Goal: Use online tool/utility: Utilize a website feature to perform a specific function

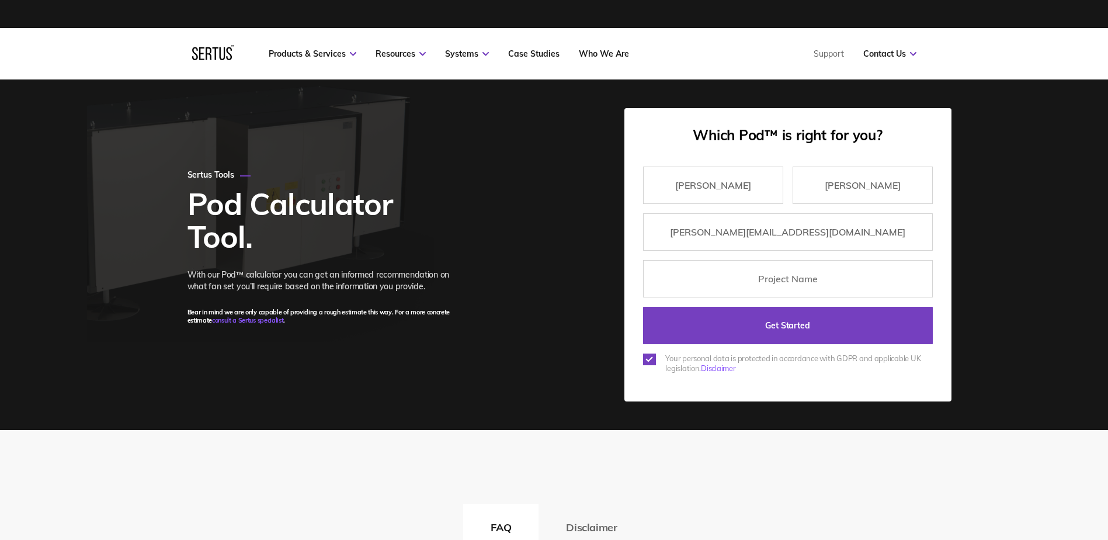
click at [803, 279] on input "text" at bounding box center [788, 278] width 290 height 37
type input "Poplar Riverside"
click at [780, 328] on input "Get Started" at bounding box center [788, 325] width 290 height 37
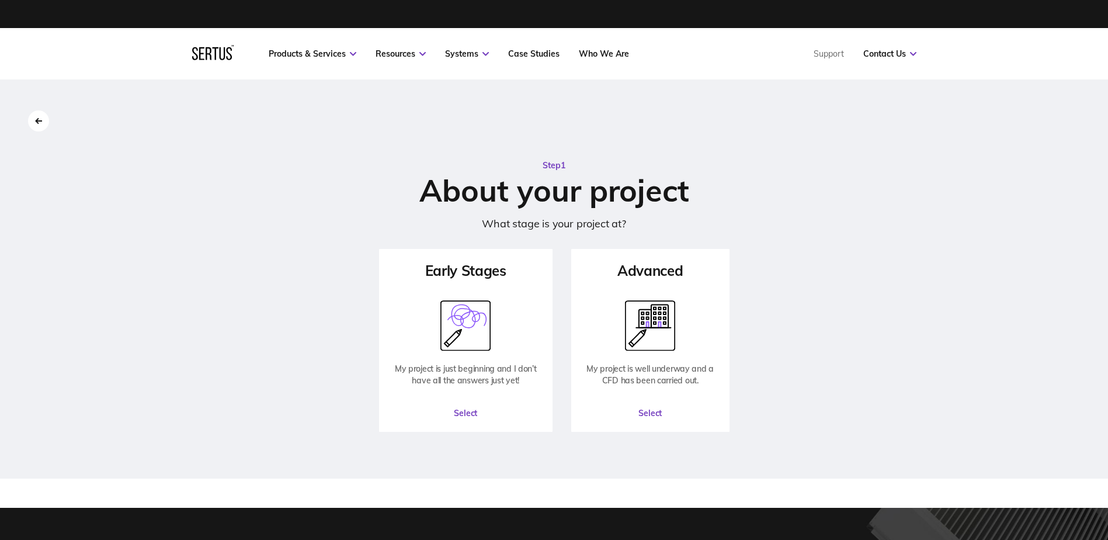
click at [468, 413] on button "Select" at bounding box center [465, 412] width 171 height 35
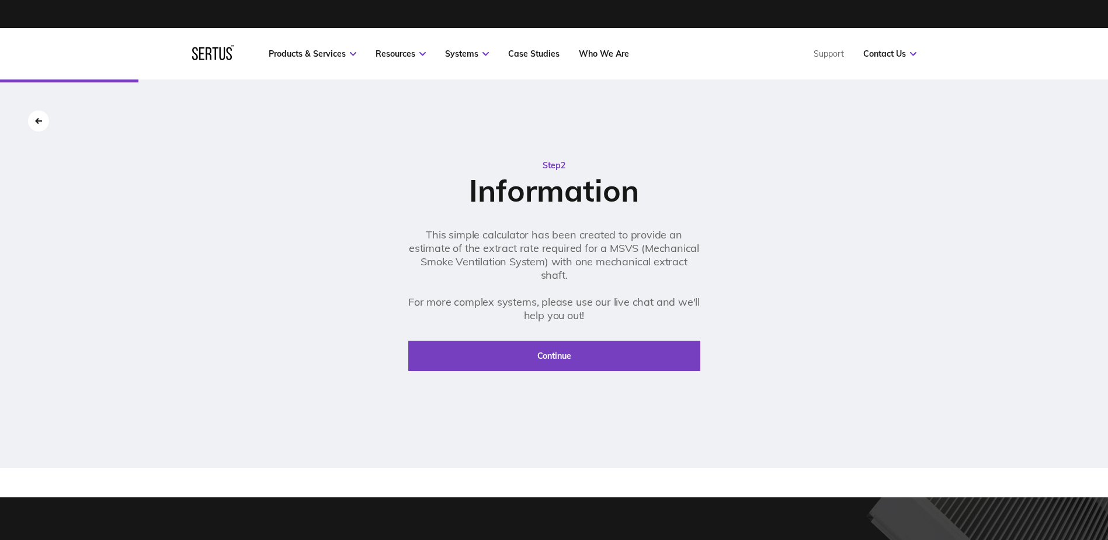
click at [547, 358] on button "Continue" at bounding box center [554, 356] width 292 height 30
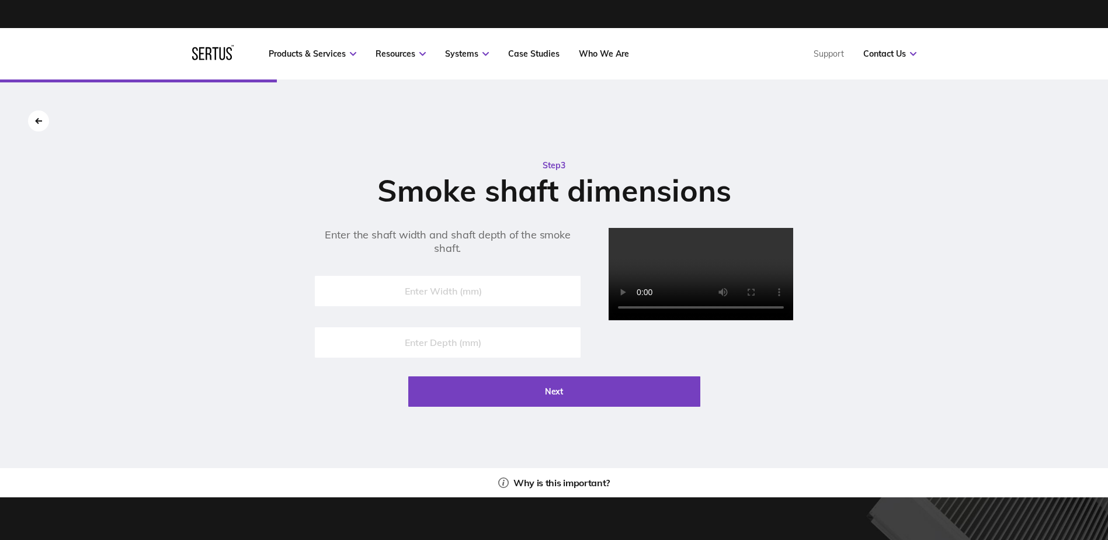
click at [384, 304] on input "number" at bounding box center [448, 291] width 266 height 30
type input "800"
click at [407, 344] on input "number" at bounding box center [448, 342] width 266 height 30
type input "800"
click at [544, 407] on button "Next" at bounding box center [554, 391] width 292 height 30
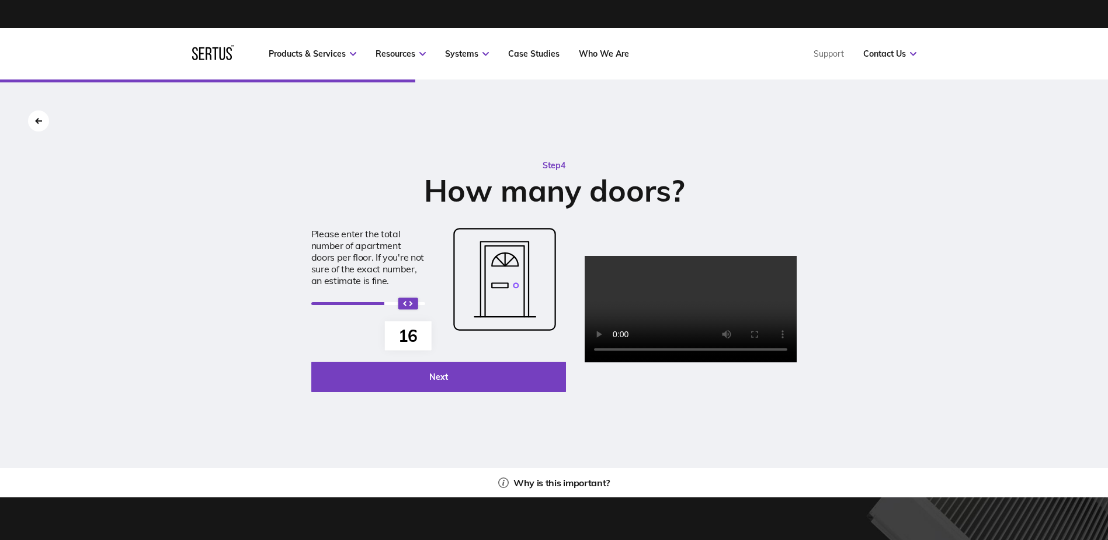
drag, startPoint x: 258, startPoint y: 306, endPoint x: 352, endPoint y: 307, distance: 93.5
click at [398, 307] on div "16" at bounding box center [408, 303] width 20 height 12
click at [435, 384] on button "Next" at bounding box center [438, 377] width 255 height 30
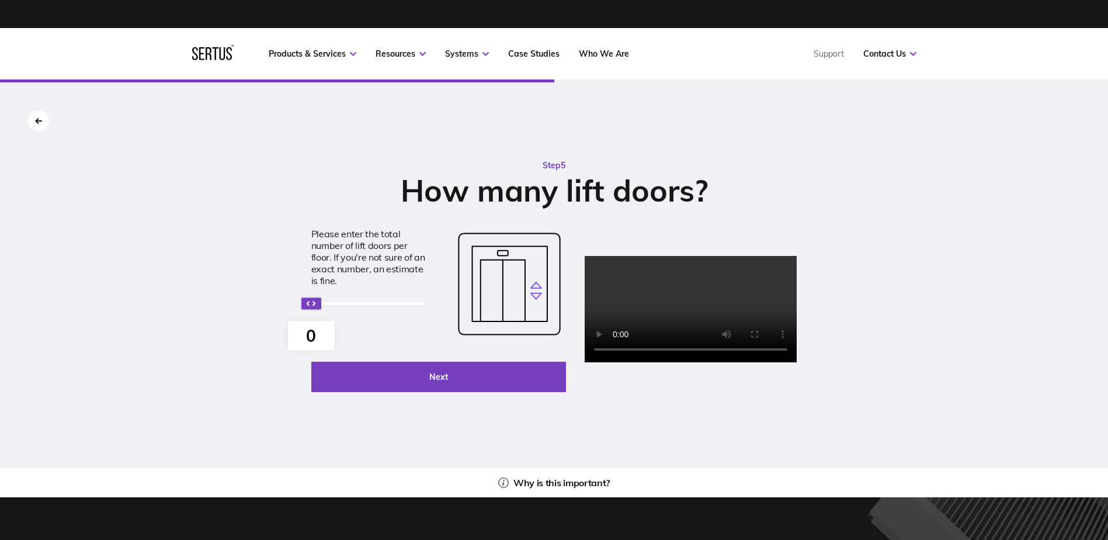
drag, startPoint x: 246, startPoint y: 300, endPoint x: 256, endPoint y: 300, distance: 9.9
click at [301, 300] on div "0" at bounding box center [311, 303] width 20 height 12
drag, startPoint x: 255, startPoint y: 308, endPoint x: 331, endPoint y: 310, distance: 75.4
click at [331, 310] on div "3" at bounding box center [368, 303] width 114 height 21
click at [385, 400] on div "Step 5 How many lift doors? Please enter the total number of lift doors per flo…" at bounding box center [554, 299] width 542 height 280
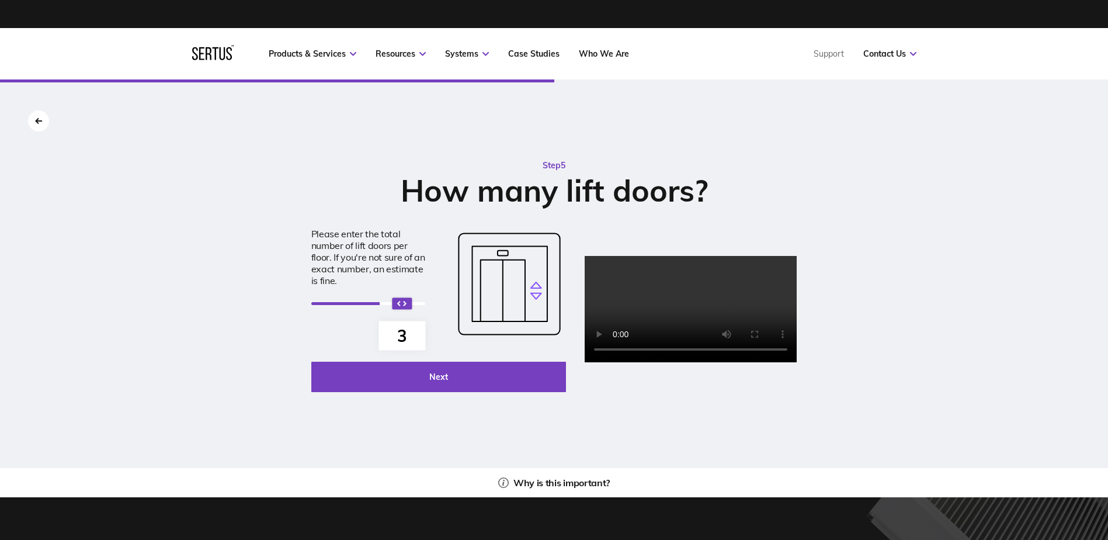
click at [388, 380] on button "Next" at bounding box center [438, 377] width 255 height 30
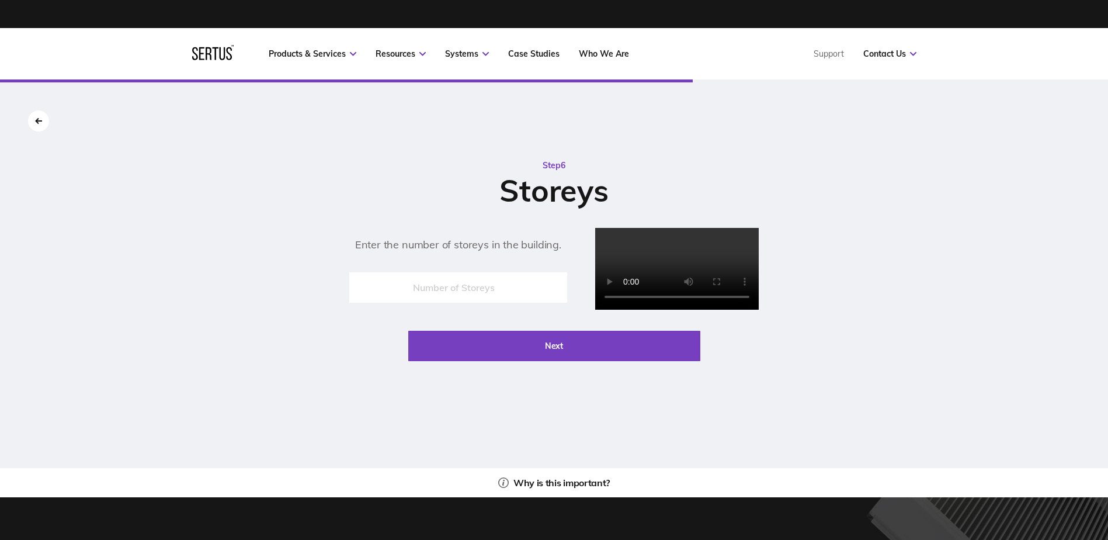
click at [378, 303] on input "number" at bounding box center [458, 287] width 218 height 30
type input "17"
click at [542, 361] on button "Next" at bounding box center [554, 346] width 292 height 30
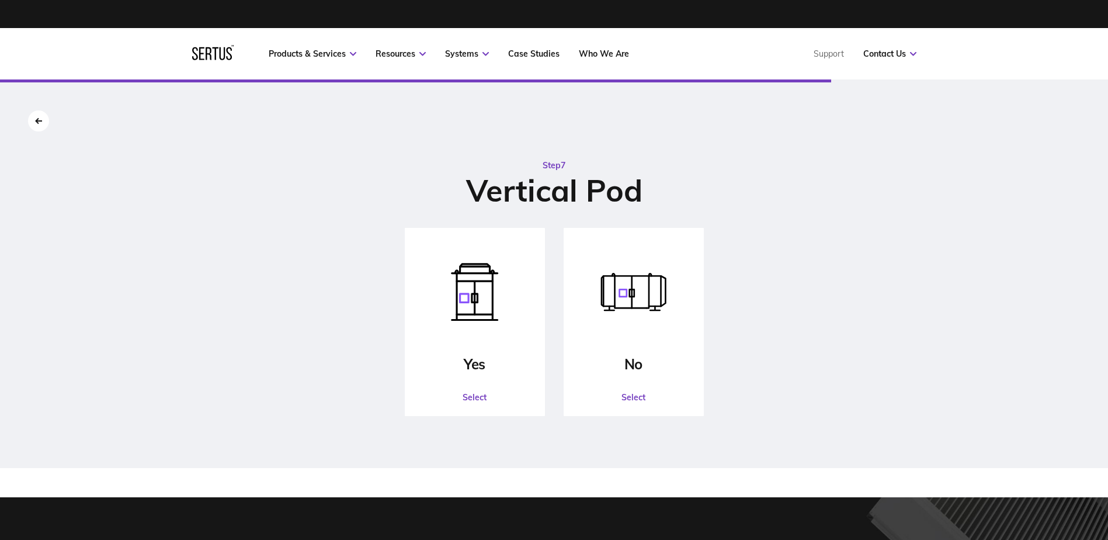
click at [625, 335] on div "No Select" at bounding box center [634, 322] width 140 height 188
click at [634, 397] on button "Select" at bounding box center [634, 397] width 138 height 35
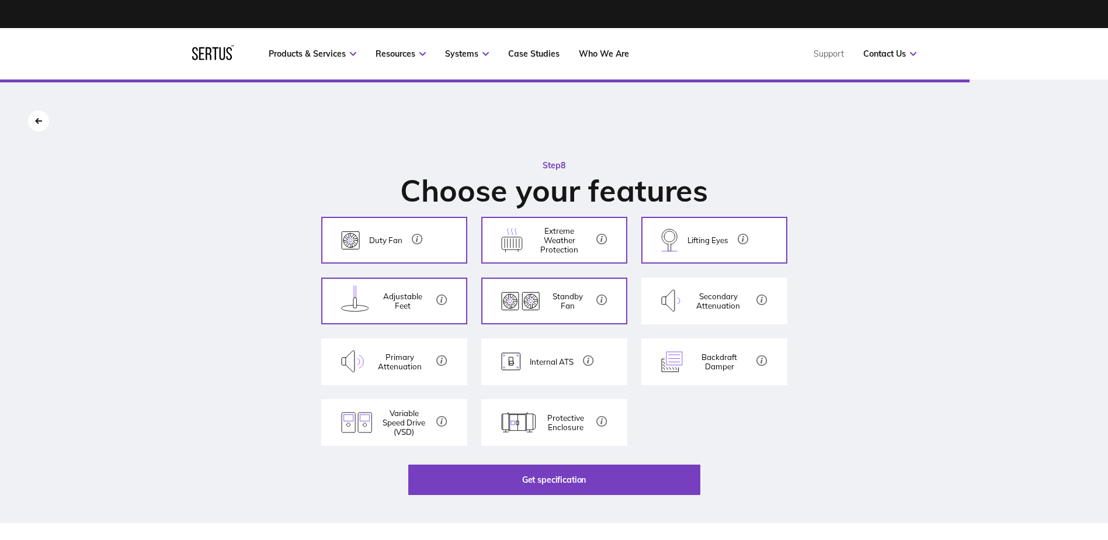
click at [709, 366] on p "Backdraft Damper" at bounding box center [719, 361] width 55 height 19
click at [402, 425] on p "Variable Speed Drive (VSD)" at bounding box center [404, 422] width 46 height 28
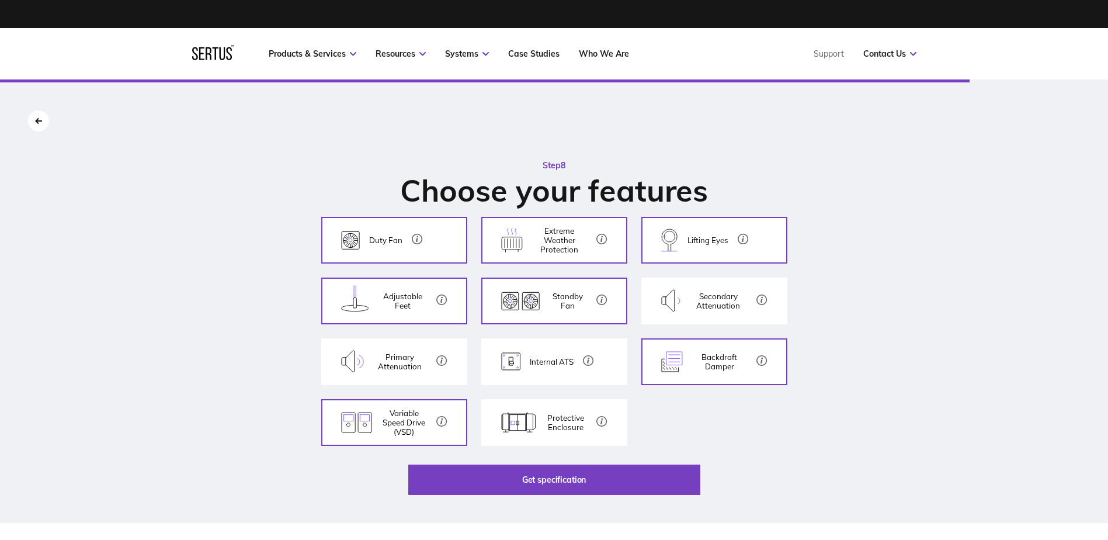
click at [402, 355] on p "Primary Attenuation" at bounding box center [400, 361] width 54 height 19
click at [563, 477] on button "Get specification" at bounding box center [554, 479] width 292 height 30
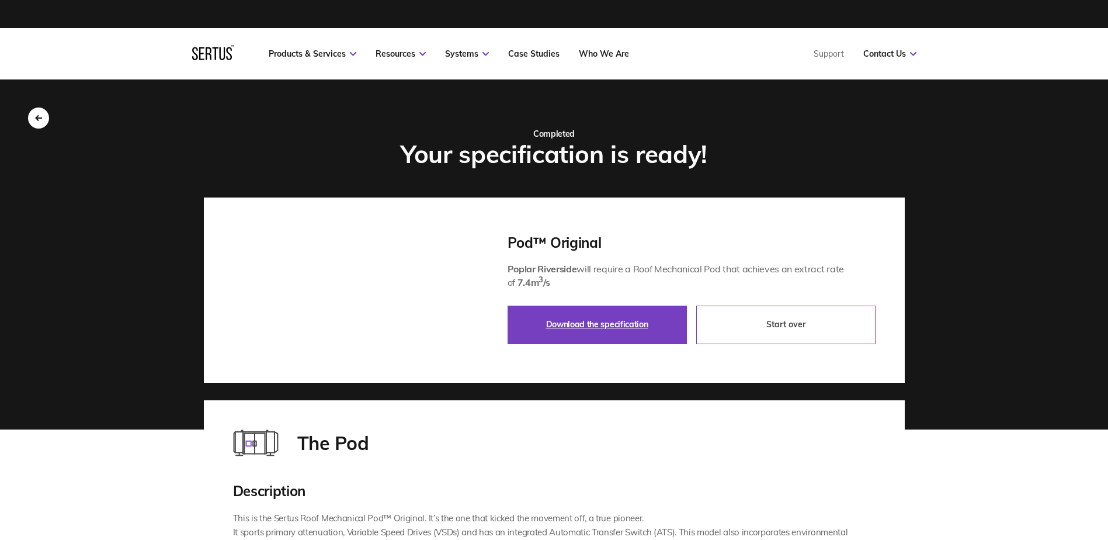
click at [36, 118] on icon at bounding box center [37, 118] width 2 height 5
